Goal: Use online tool/utility

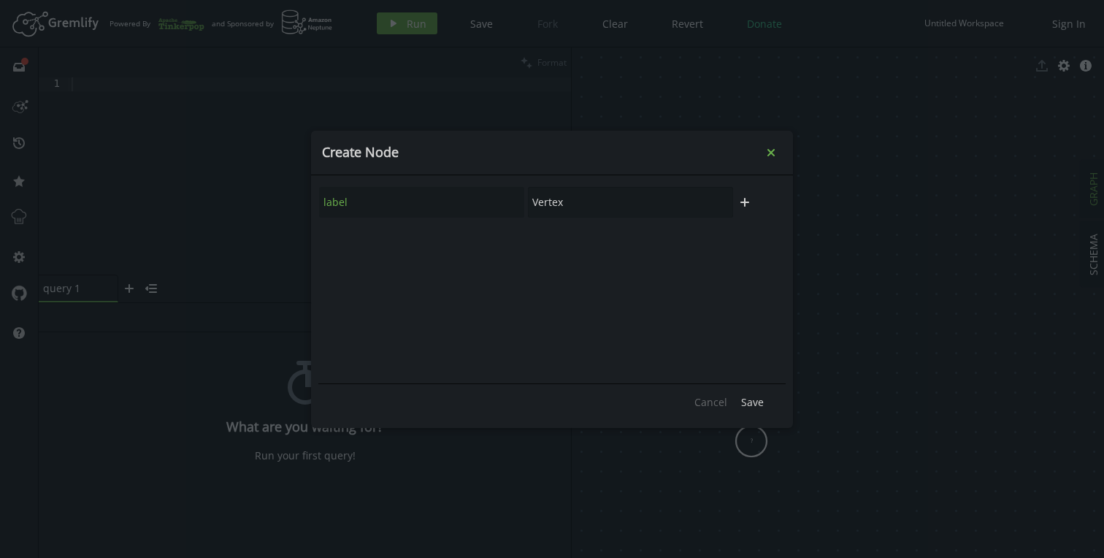
click at [769, 155] on icon "Close" at bounding box center [770, 151] width 7 height 7
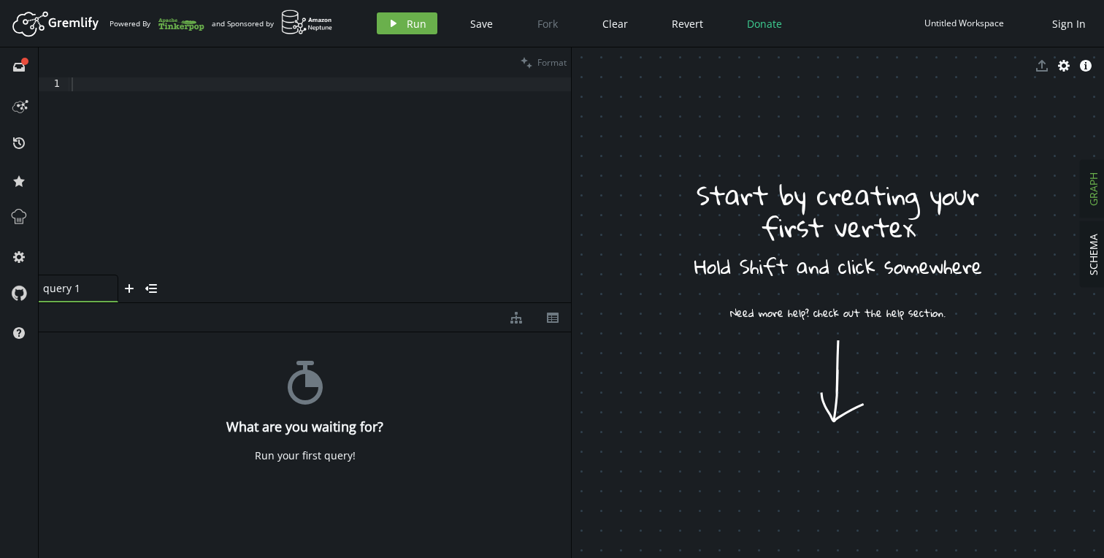
click at [170, 136] on div at bounding box center [320, 190] width 502 height 226
click at [167, 89] on div at bounding box center [320, 190] width 502 height 226
paste textarea "by(values('slide_index'))"
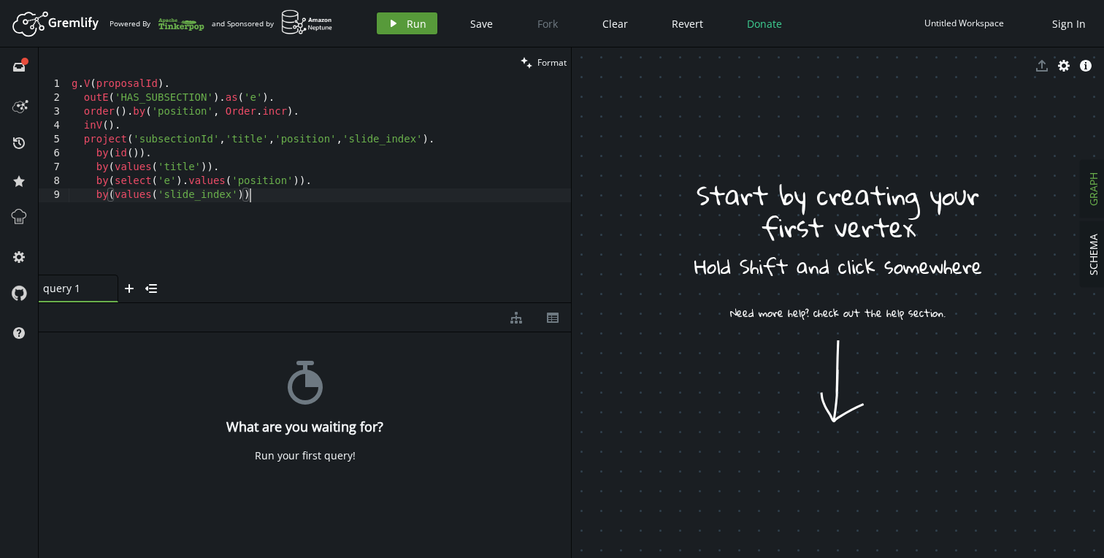
click at [410, 18] on span "Run" at bounding box center [417, 24] width 20 height 14
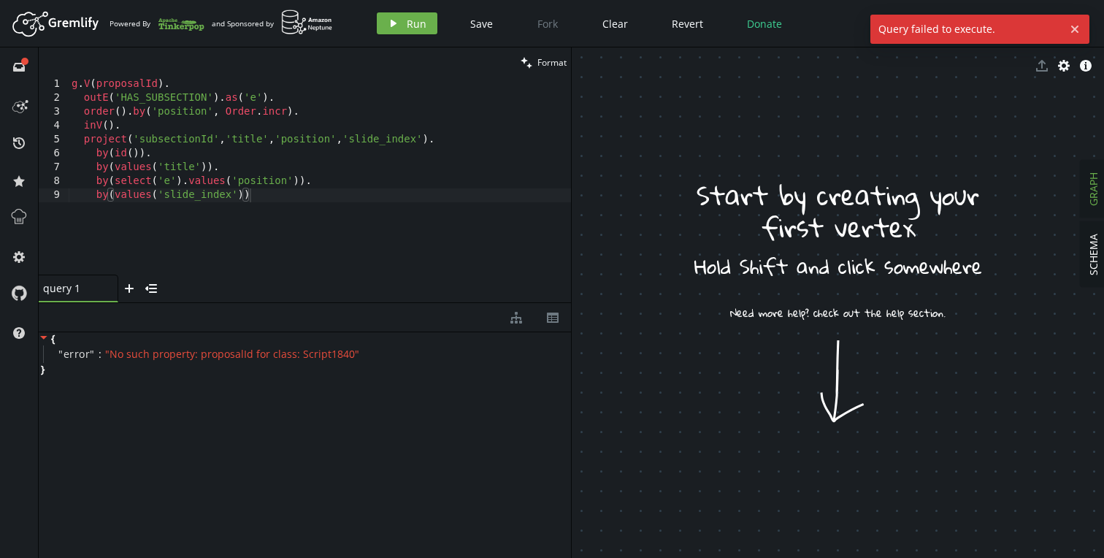
click at [392, 187] on div "g . V ( proposalId ) . outE ( 'HAS_SUBSECTION' ) . as ( 'e' ) . order ( ) . by …" at bounding box center [320, 190] width 502 height 226
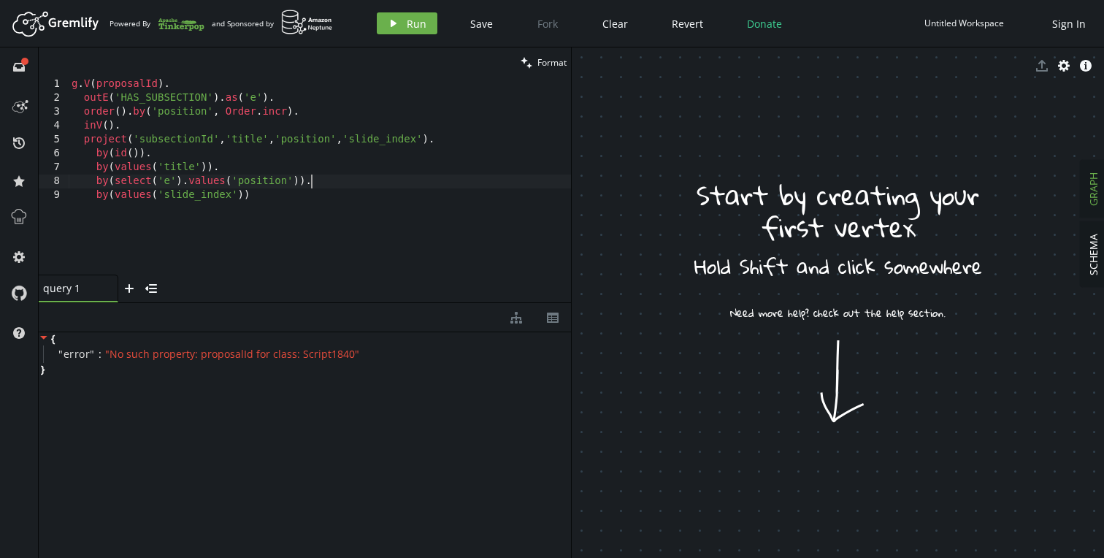
click at [390, 193] on div "g . V ( proposalId ) . outE ( 'HAS_SUBSECTION' ) . as ( 'e' ) . order ( ) . by …" at bounding box center [320, 190] width 502 height 226
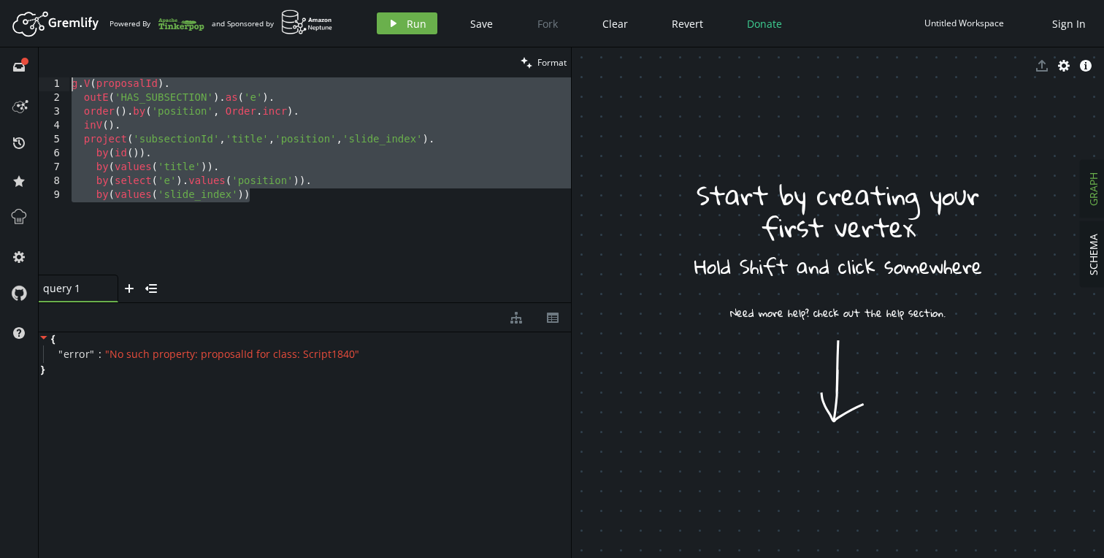
drag, startPoint x: 268, startPoint y: 203, endPoint x: 64, endPoint y: 87, distance: 234.5
click at [64, 87] on div "by(values('slide_index')) 1 2 3 4 5 6 7 8 9 g . V ( proposalId ) . outE ( 'HAS_…" at bounding box center [305, 175] width 532 height 197
paste textarea "valueMap(true)"
type textarea "valueMap(true)"
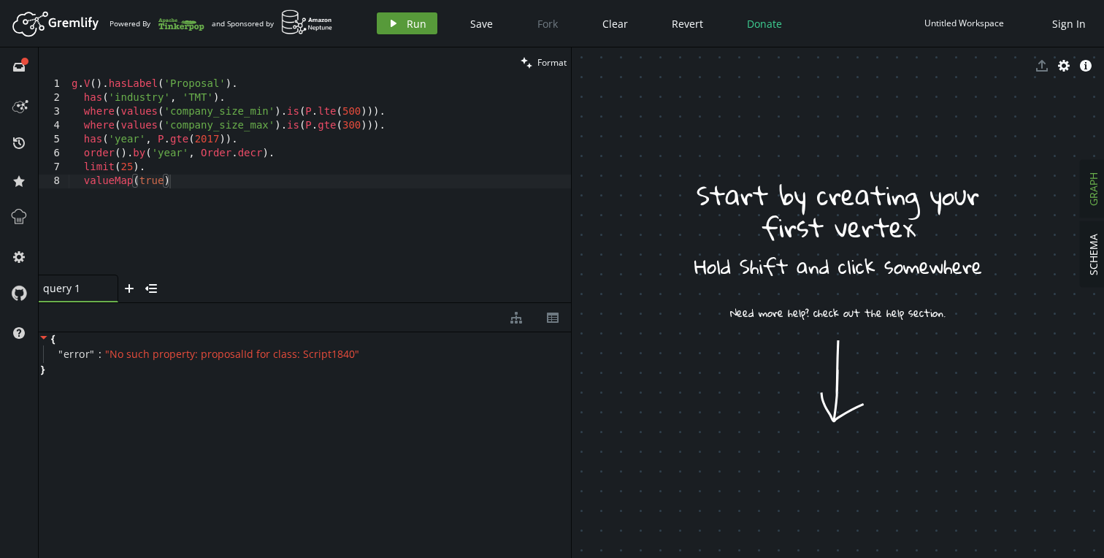
click at [394, 22] on icon "button" at bounding box center [394, 23] width 6 height 7
